Goal: Transaction & Acquisition: Purchase product/service

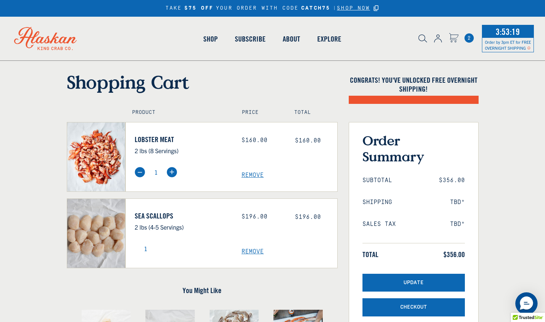
click at [468, 38] on span "2" at bounding box center [468, 37] width 9 height 9
click at [389, 282] on button "Update" at bounding box center [413, 283] width 102 height 18
click at [470, 37] on span "2" at bounding box center [468, 37] width 9 height 9
click at [468, 37] on span "2" at bounding box center [468, 37] width 9 height 9
click at [399, 281] on button "Update" at bounding box center [413, 283] width 102 height 18
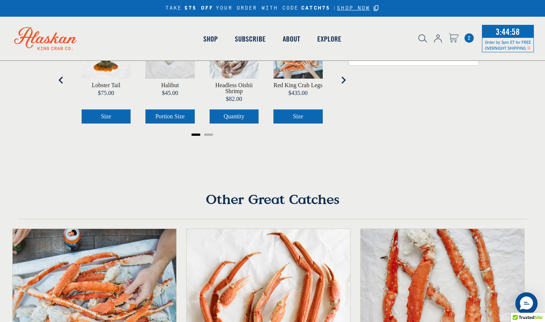
scroll to position [281, 0]
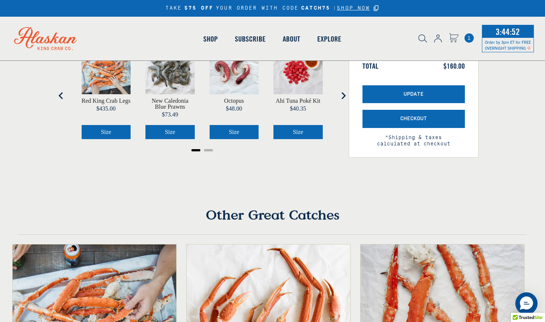
scroll to position [192, 0]
